Goal: Find specific page/section: Find specific page/section

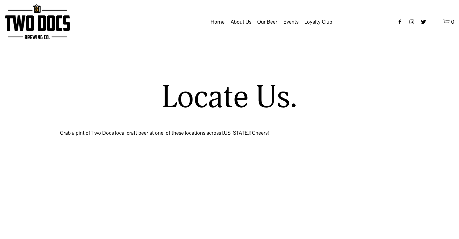
select select "**"
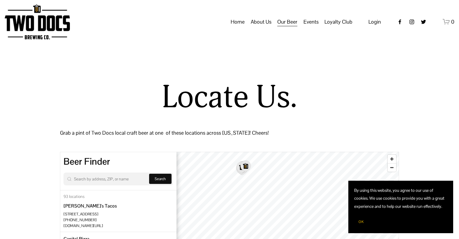
click at [0, 0] on span "Calendar" at bounding box center [0, 0] width 0 height 0
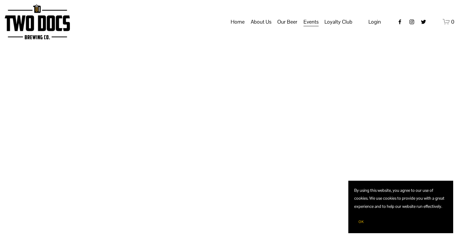
click at [362, 224] on button "OK" at bounding box center [361, 221] width 14 height 11
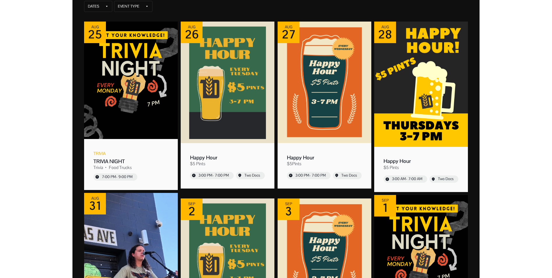
scroll to position [58, 0]
